Goal: Find specific page/section: Find specific page/section

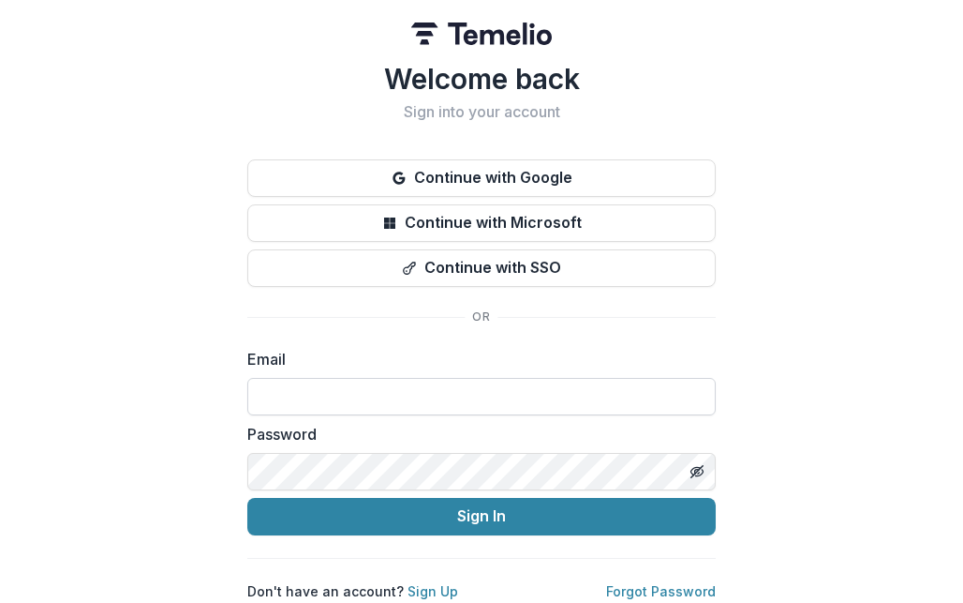
click at [377, 393] on input at bounding box center [481, 396] width 469 height 37
type input "**********"
click at [247, 498] on button "Sign In" at bounding box center [481, 516] width 469 height 37
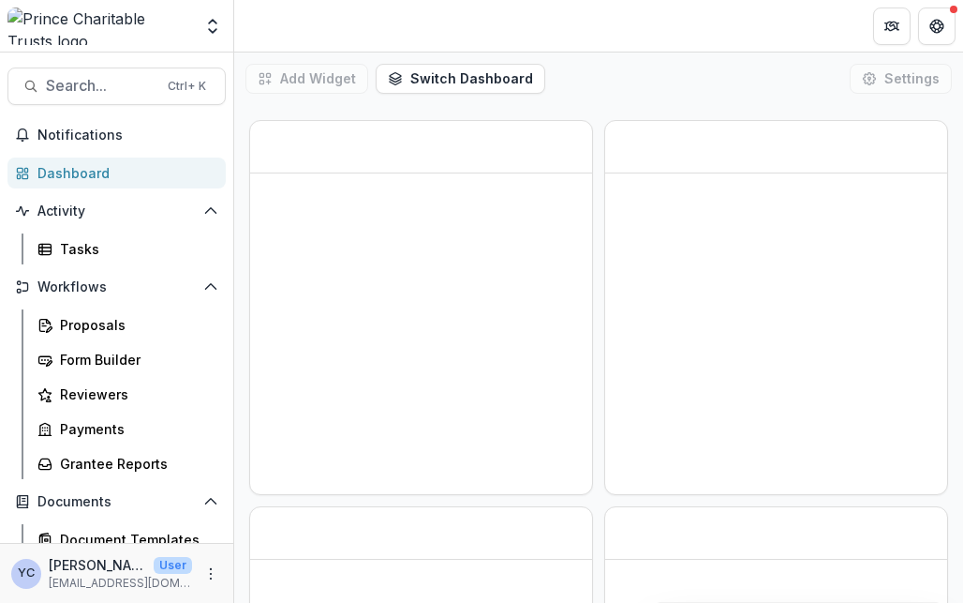
click at [631, 20] on header "Loading..." at bounding box center [598, 26] width 729 height 52
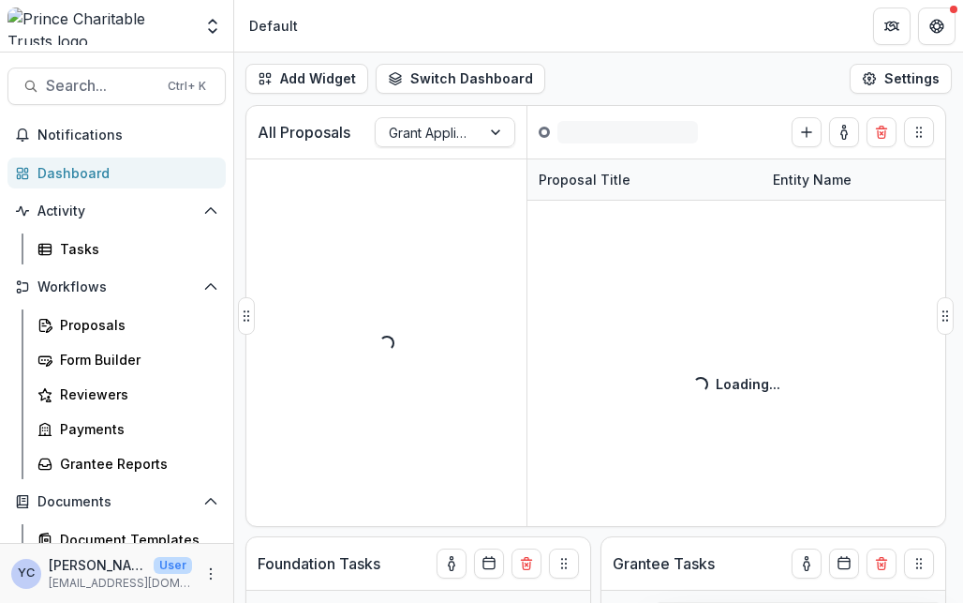
scroll to position [30, 0]
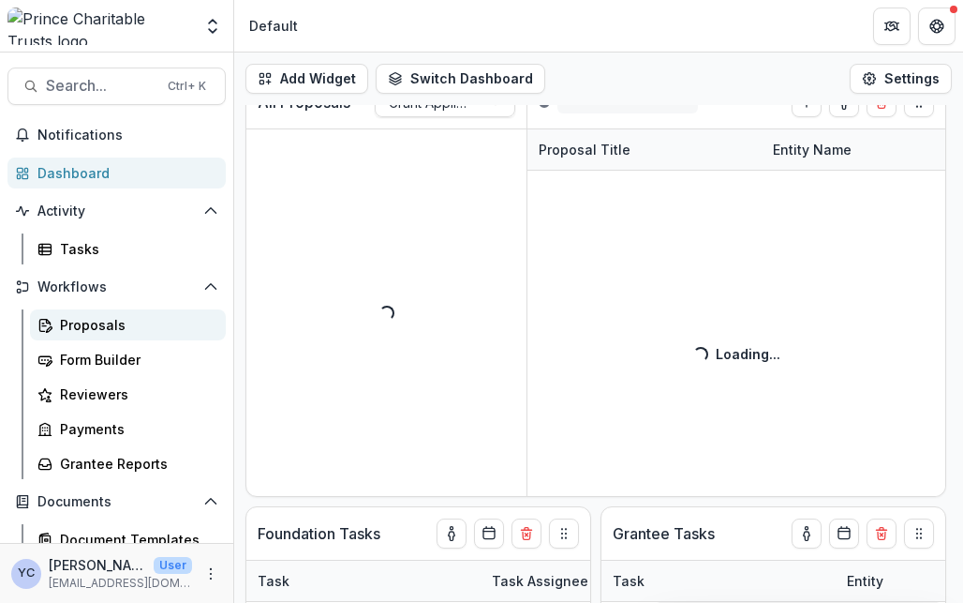
click at [98, 318] on div "Proposals" at bounding box center [135, 325] width 151 height 20
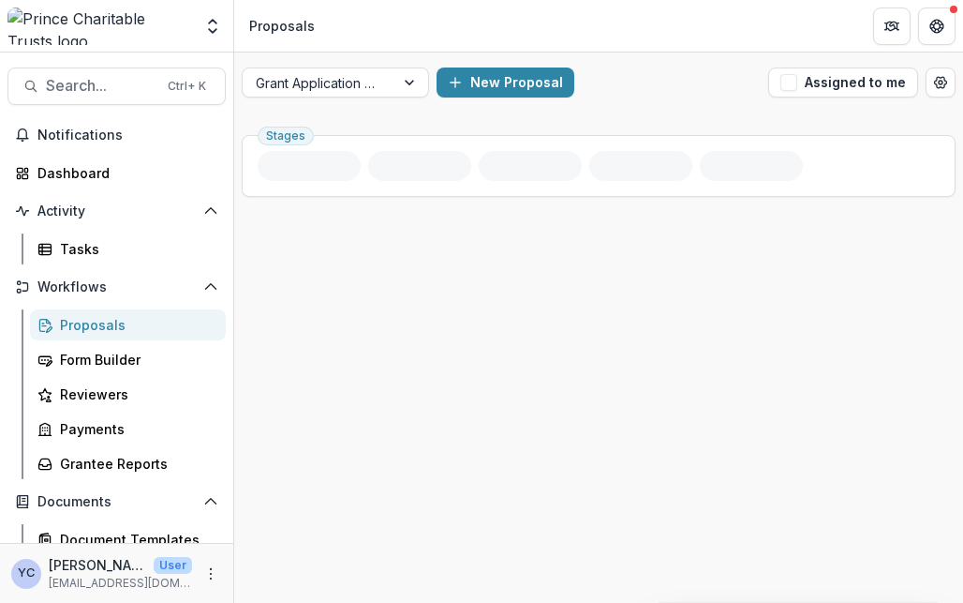
click at [626, 51] on header "Proposals" at bounding box center [598, 26] width 729 height 52
click at [678, 60] on div "Grant Application Process New Proposal Assigned to me" at bounding box center [598, 82] width 729 height 60
click at [618, 89] on div "New Proposal" at bounding box center [599, 82] width 324 height 30
drag, startPoint x: 0, startPoint y: 314, endPoint x: -142, endPoint y: 312, distance: 142.5
click at [0, 312] on html "Skip to content Team Settings Admin Settings Proposals Search... Ctrl + K Notif…" at bounding box center [481, 301] width 963 height 603
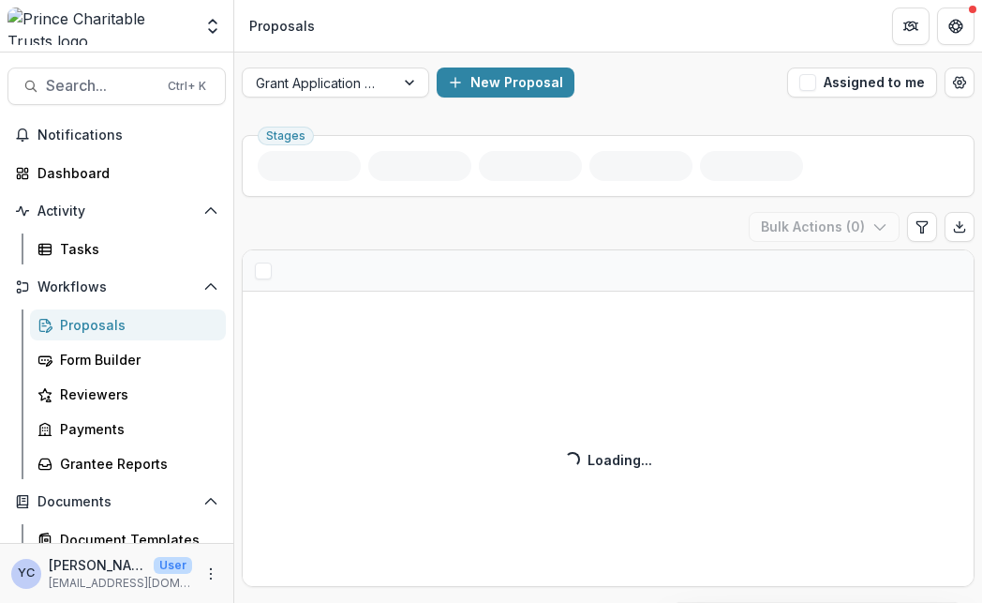
click at [720, 28] on header "Proposals" at bounding box center [608, 26] width 748 height 52
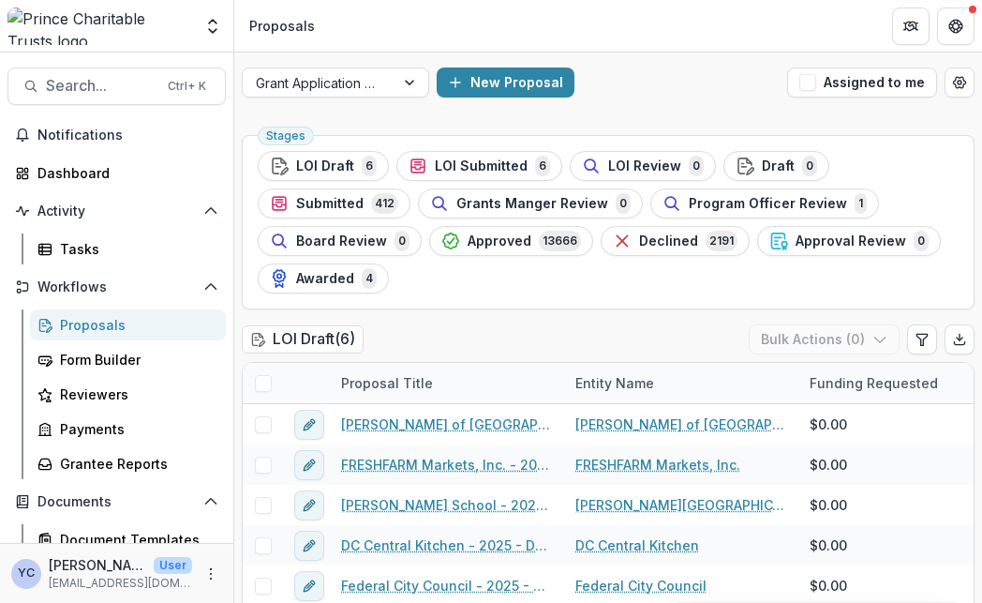
click at [490, 303] on div "Stages LOI Draft 6 LOI Submitted 6 LOI Review 0 Draft 0 Submitted 412 Grants Ma…" at bounding box center [608, 222] width 733 height 174
click at [495, 285] on ul "Stages LOI Draft 6 LOI Submitted 6 LOI Review 0 Draft 0 Submitted 412 Grants Ma…" at bounding box center [608, 222] width 701 height 142
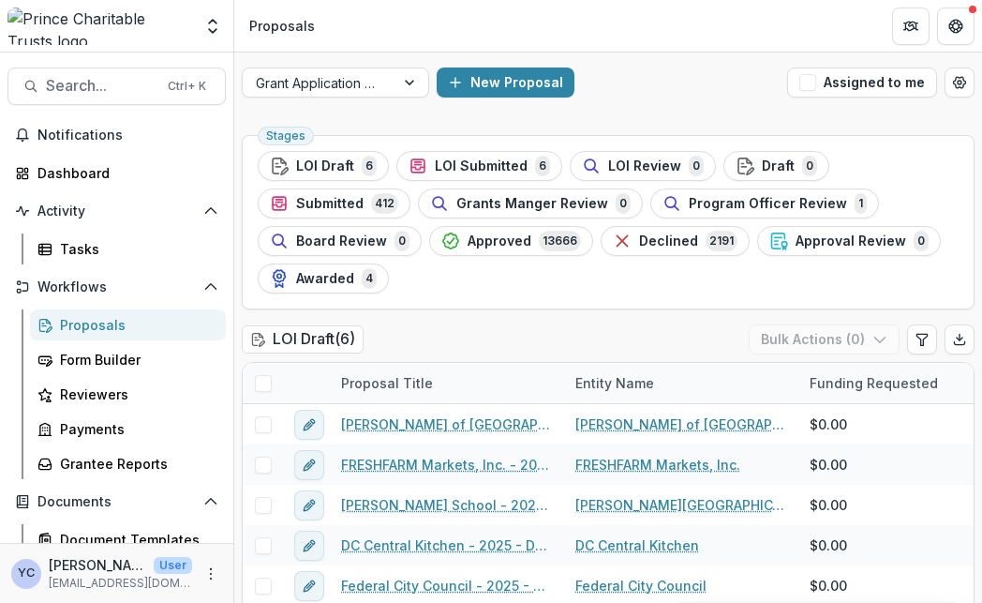
click at [524, 325] on div "LOI Draft ( 6 ) Bulk Actions ( 0 )" at bounding box center [608, 342] width 733 height 37
click at [633, 105] on div "Grant Application Process New Proposal Assigned to me" at bounding box center [608, 82] width 748 height 60
click at [492, 335] on div "LOI Draft ( 6 ) Bulk Actions ( 0 )" at bounding box center [608, 342] width 733 height 37
click at [551, 290] on ul "Stages LOI Draft 6 LOI Submitted 6 LOI Review 0 Draft 0 Submitted 412 Grants Ma…" at bounding box center [608, 222] width 701 height 142
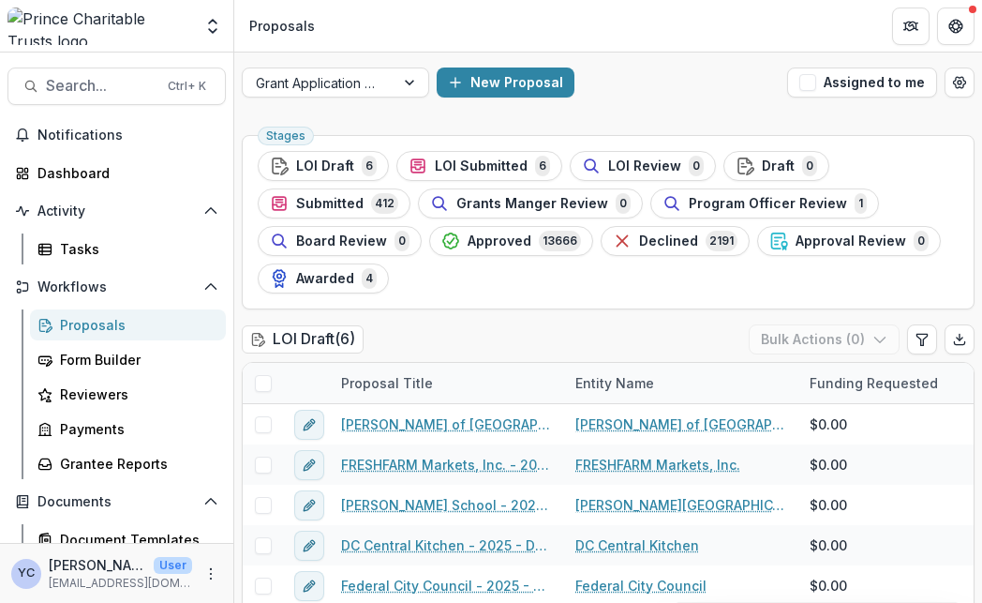
click at [669, 70] on div "New Proposal" at bounding box center [608, 82] width 343 height 30
click at [652, 68] on div "New Proposal" at bounding box center [608, 82] width 343 height 30
